Goal: Contribute content: Add original content to the website for others to see

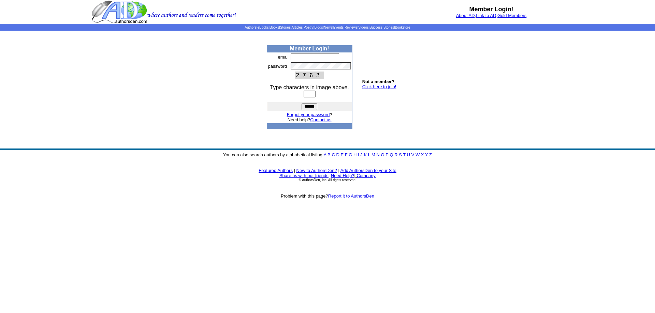
click at [294, 57] on input "text" at bounding box center [315, 57] width 48 height 7
click at [346, 56] on img at bounding box center [345, 57] width 5 height 5
type input "**********"
click at [304, 92] on input "text" at bounding box center [310, 94] width 12 height 7
type input "****"
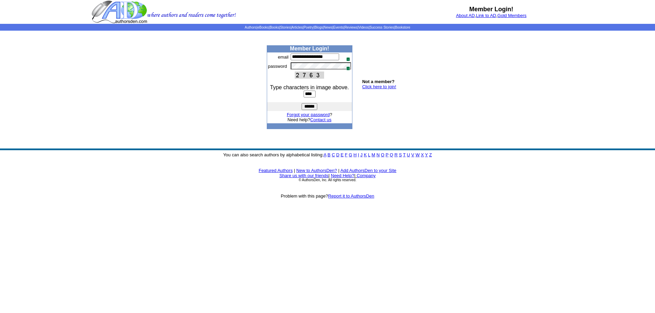
click at [306, 106] on input "******" at bounding box center [309, 106] width 16 height 7
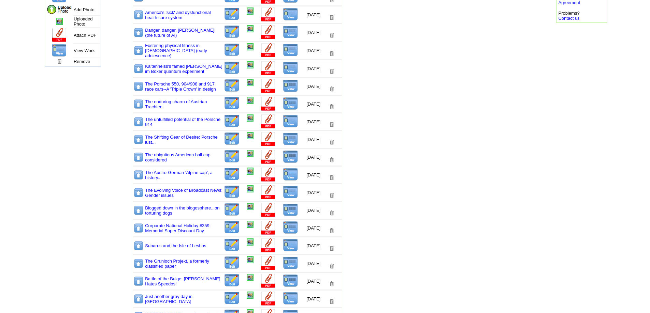
scroll to position [205, 0]
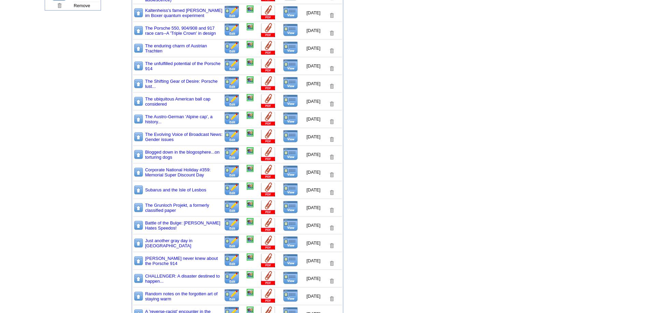
click at [283, 225] on img at bounding box center [290, 225] width 15 height 13
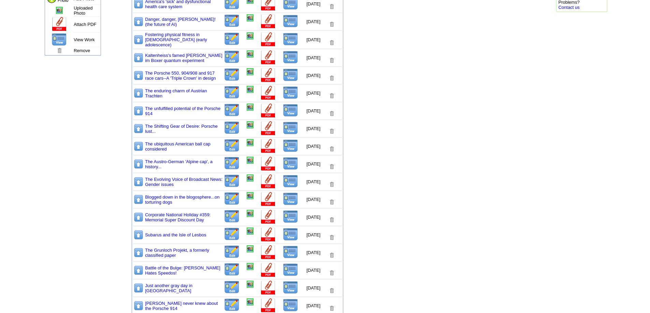
scroll to position [34, 0]
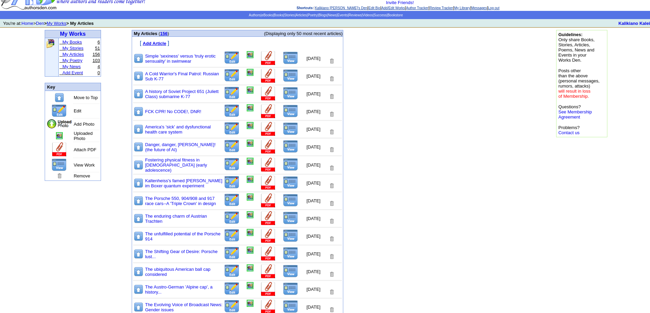
click at [77, 54] on link "My Articles" at bounding box center [72, 54] width 21 height 5
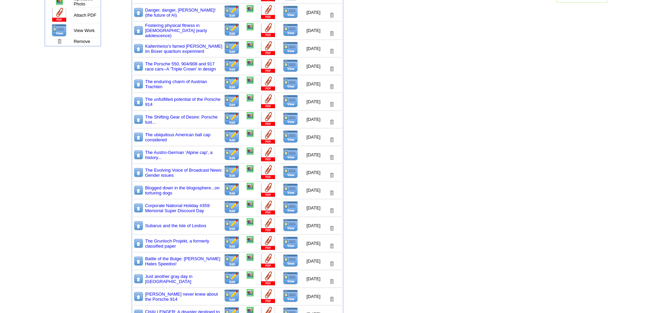
scroll to position [171, 0]
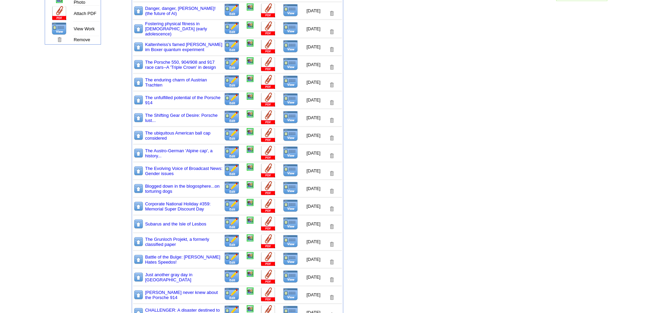
click at [224, 256] on img at bounding box center [232, 258] width 16 height 13
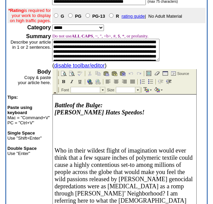
scroll to position [91, 0]
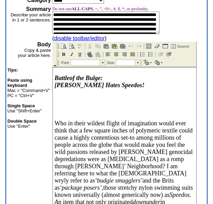
click at [61, 116] on p at bounding box center [125, 113] width 140 height 5
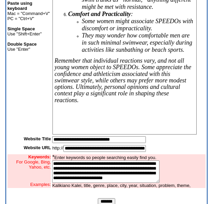
scroll to position [8465, 0]
drag, startPoint x: 75, startPoint y: 75, endPoint x: 130, endPoint y: 76, distance: 54.6
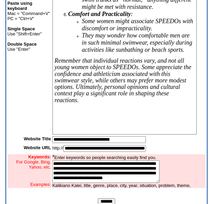
drag, startPoint x: 54, startPoint y: 75, endPoint x: 122, endPoint y: 73, distance: 68.6
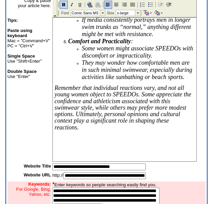
scroll to position [136, 0]
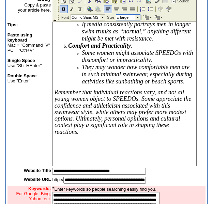
click at [137, 17] on td at bounding box center [137, 17] width 5 height 5
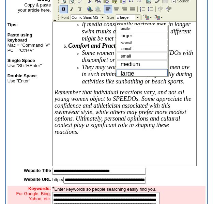
click at [130, 73] on span "large" at bounding box center [128, 73] width 14 height 7
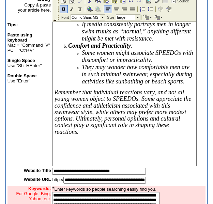
drag, startPoint x: 81, startPoint y: 106, endPoint x: 157, endPoint y: 108, distance: 76.1
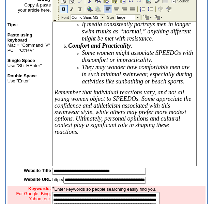
click at [63, 9] on img at bounding box center [63, 8] width 5 height 5
click at [87, 132] on p "Remember that individual reactions vary, and not all young women object to SPEE…" at bounding box center [125, 112] width 140 height 46
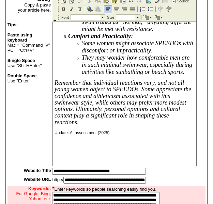
click at [88, 126] on p "Remember that individual reactions vary, and not all young women object to SPEE…" at bounding box center [125, 103] width 140 height 46
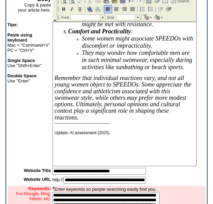
click at [83, 121] on p "Remember that individual reactions vary, and not all young women object to SPEE…" at bounding box center [125, 98] width 140 height 46
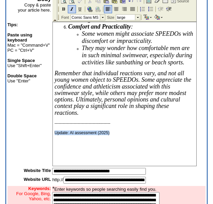
drag, startPoint x: 54, startPoint y: 149, endPoint x: 132, endPoint y: 151, distance: 77.8
click at [132, 135] on p "Update: AI assessment (2025)" at bounding box center [125, 133] width 140 height 5
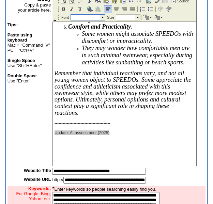
click at [101, 16] on td at bounding box center [102, 17] width 5 height 5
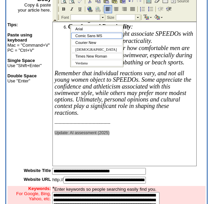
click at [95, 34] on span "Comic Sans MS" at bounding box center [88, 36] width 27 height 4
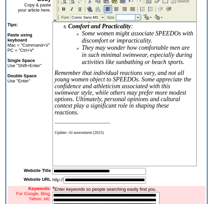
click at [136, 16] on td at bounding box center [137, 17] width 5 height 5
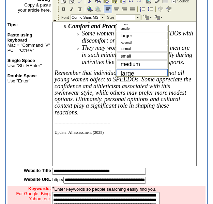
click at [135, 74] on div "large" at bounding box center [142, 73] width 51 height 9
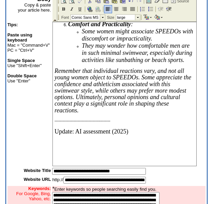
click at [142, 114] on span "Remember that individual reactions vary, and not all young women object to SPEE…" at bounding box center [123, 91] width 137 height 46
click at [146, 131] on p "Update: AI assessment (2025)" at bounding box center [125, 131] width 140 height 7
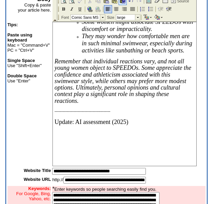
click at [123, 0] on img at bounding box center [122, 0] width 5 height 5
click at [57, 135] on p at bounding box center [125, 133] width 140 height 5
click at [123, 0] on img at bounding box center [122, 0] width 5 height 5
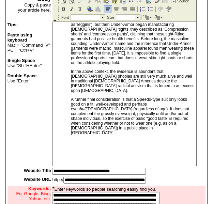
scroll to position [9142, 0]
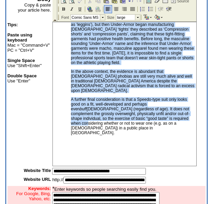
scroll to position [9984, 0]
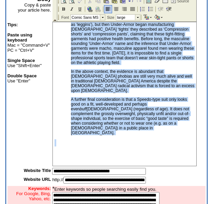
drag, startPoint x: 54, startPoint y: 111, endPoint x: 94, endPoint y: 138, distance: 48.3
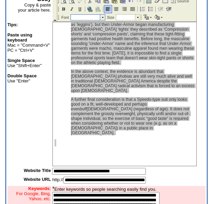
click at [104, 17] on td at bounding box center [102, 17] width 5 height 5
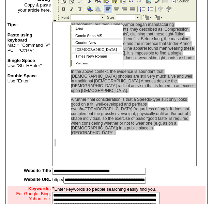
click at [85, 62] on span "Verdana" at bounding box center [81, 63] width 12 height 4
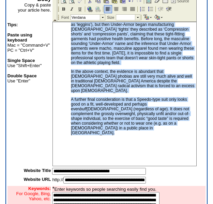
scroll to position [10142, 0]
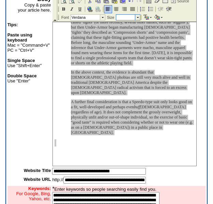
click at [136, 16] on td at bounding box center [137, 17] width 5 height 5
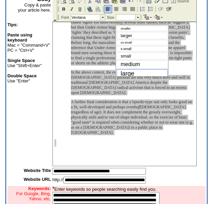
click at [130, 72] on span "large" at bounding box center [128, 73] width 14 height 7
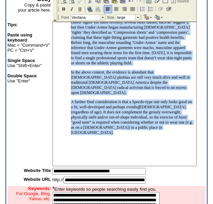
scroll to position [10982, 0]
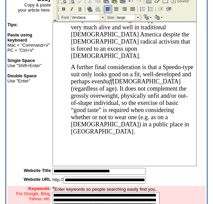
scroll to position [9159, 0]
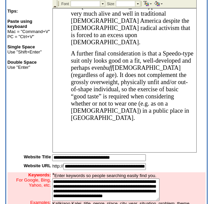
scroll to position [186, 0]
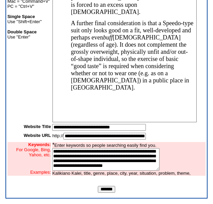
click at [107, 189] on input "*******" at bounding box center [106, 189] width 17 height 7
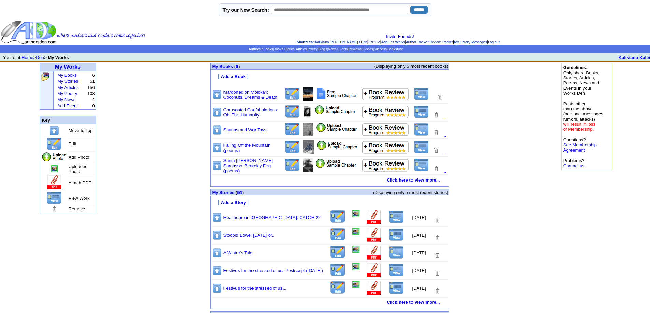
scroll to position [102, 0]
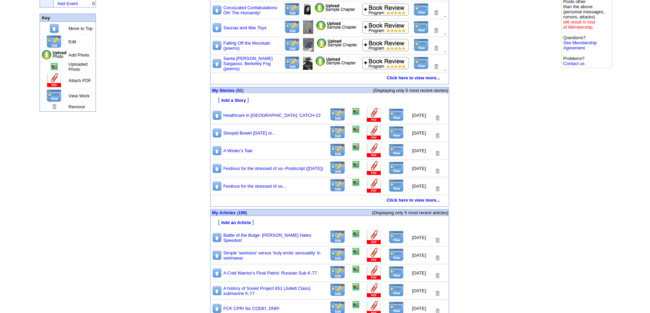
click at [390, 236] on img at bounding box center [395, 237] width 15 height 13
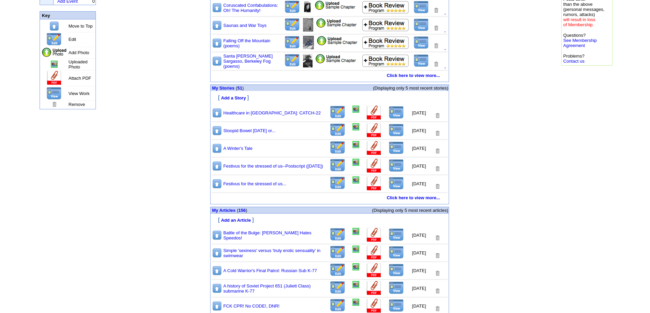
scroll to position [0, 0]
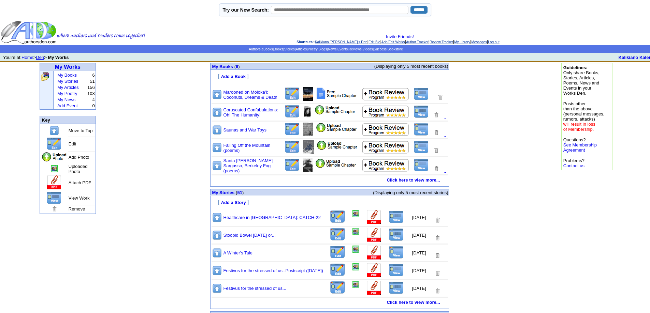
click at [44, 57] on link "Den" at bounding box center [40, 57] width 8 height 5
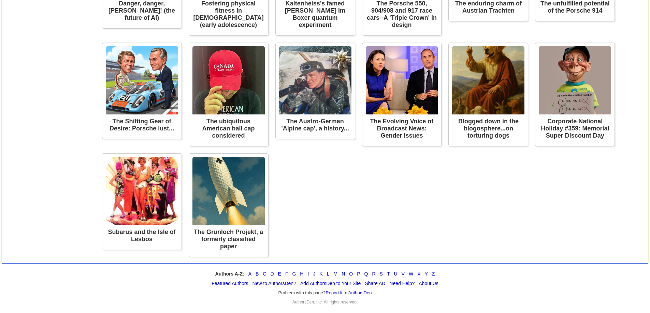
scroll to position [4261, 0]
drag, startPoint x: 652, startPoint y: 0, endPoint x: 478, endPoint y: 14, distance: 173.8
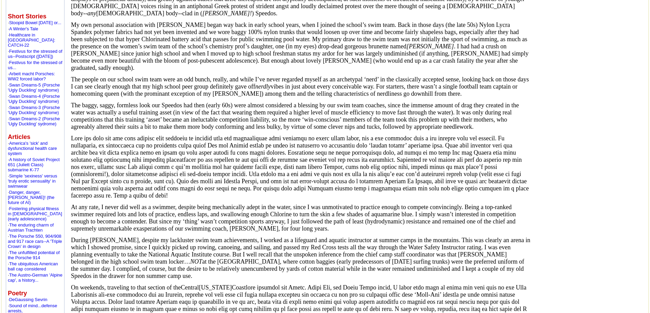
scroll to position [0, 0]
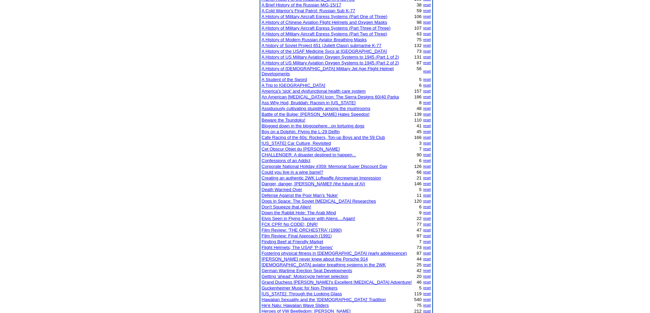
scroll to position [1091, 0]
